Goal: Navigation & Orientation: Find specific page/section

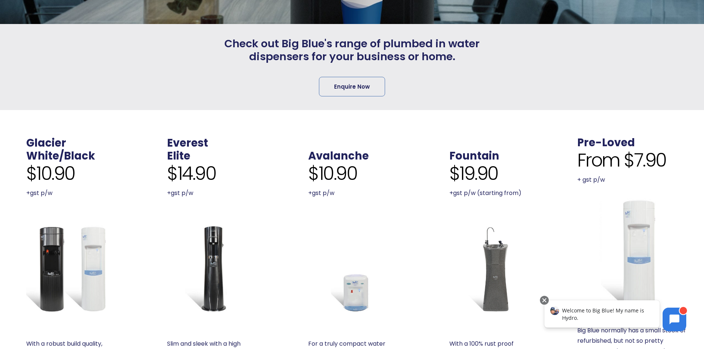
scroll to position [148, 0]
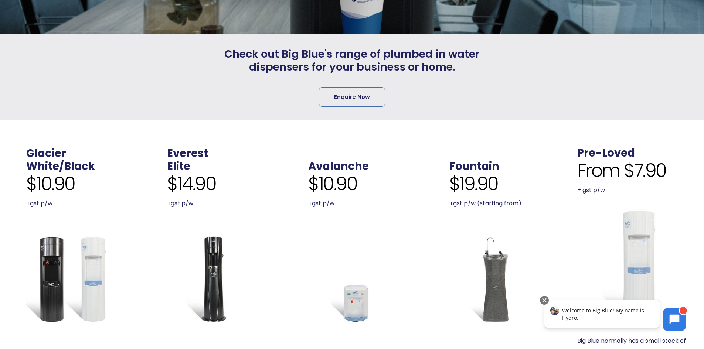
click at [644, 230] on img at bounding box center [635, 266] width 114 height 114
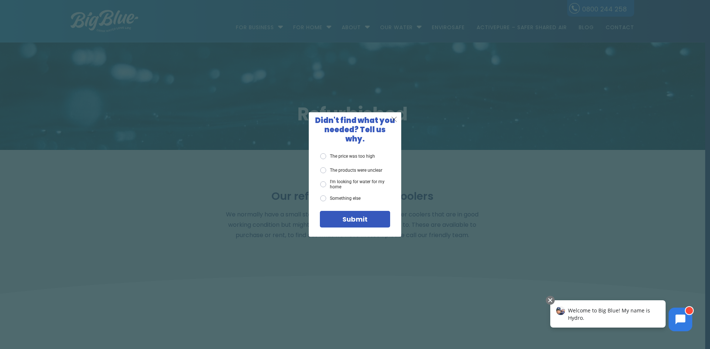
click at [392, 122] on span "X" at bounding box center [394, 119] width 7 height 9
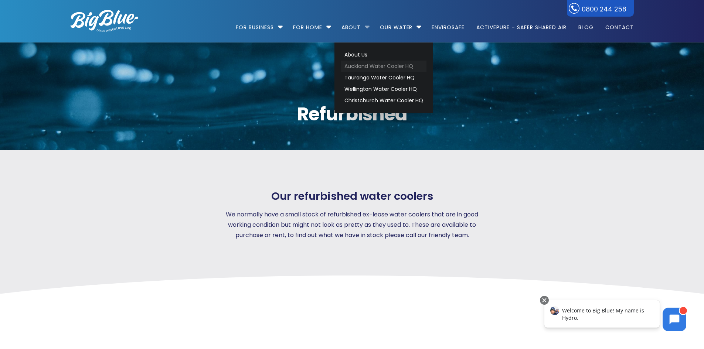
click at [358, 62] on link "Auckland Water Cooler HQ" at bounding box center [383, 66] width 85 height 11
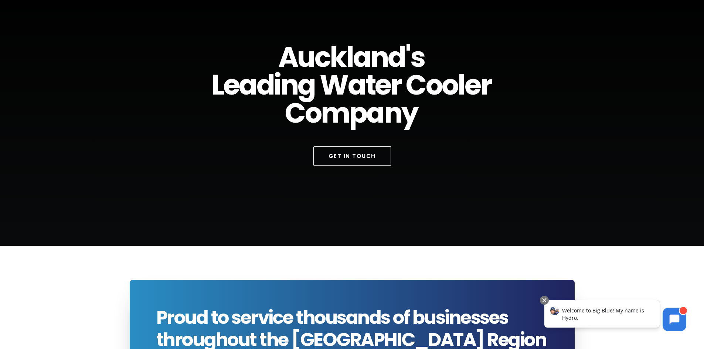
scroll to position [74, 0]
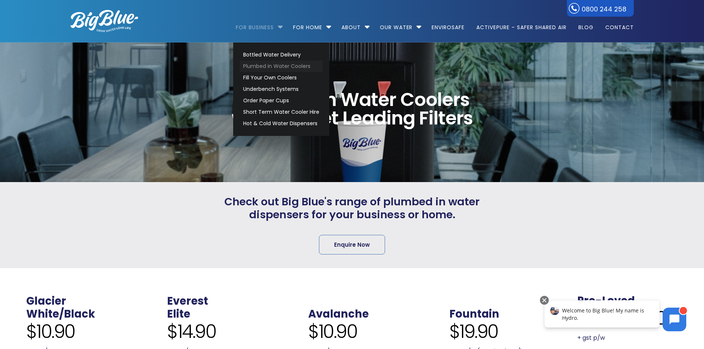
click at [270, 65] on link "Plumbed in Water Coolers" at bounding box center [281, 66] width 83 height 11
